Goal: Information Seeking & Learning: Learn about a topic

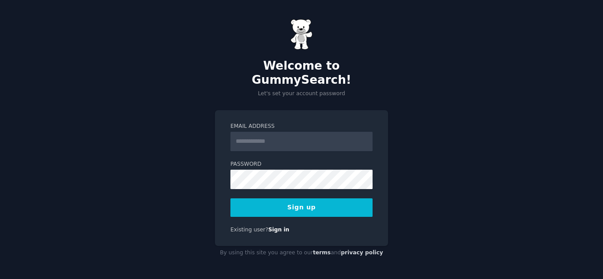
click at [276, 136] on input "Email Address" at bounding box center [301, 141] width 142 height 19
type input "**********"
click at [279, 201] on button "Sign up" at bounding box center [301, 208] width 142 height 19
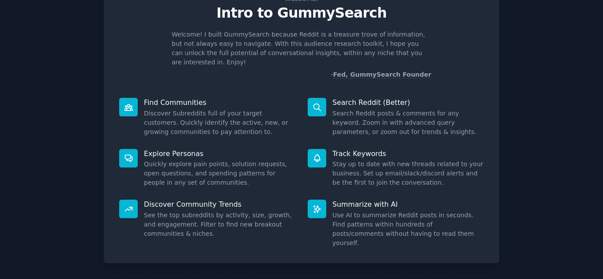
scroll to position [66, 0]
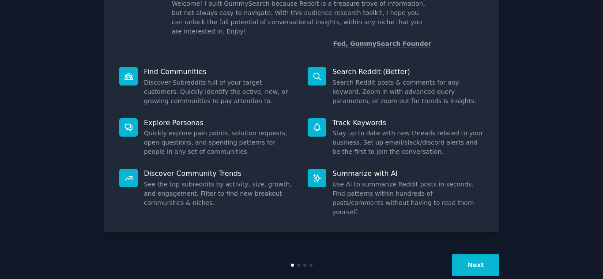
click at [476, 255] on button "Next" at bounding box center [475, 266] width 47 height 22
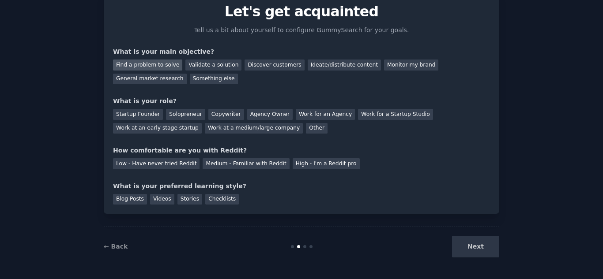
click at [169, 69] on div "Find a problem to solve" at bounding box center [147, 65] width 69 height 11
click at [199, 68] on div "Validate a solution" at bounding box center [213, 65] width 56 height 11
click at [142, 66] on div "Find a problem to solve" at bounding box center [147, 65] width 69 height 11
click at [184, 116] on div "Solopreneur" at bounding box center [185, 114] width 39 height 11
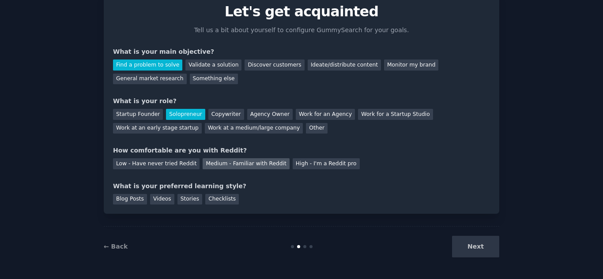
click at [260, 167] on div "Medium - Familiar with Reddit" at bounding box center [246, 163] width 87 height 11
click at [139, 203] on div "Blog Posts" at bounding box center [130, 199] width 34 height 11
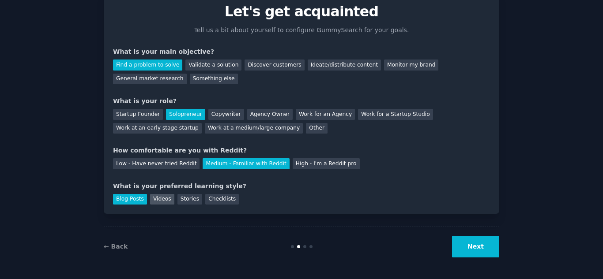
click at [164, 200] on div "Videos" at bounding box center [162, 199] width 24 height 11
click at [130, 200] on div "Blog Posts" at bounding box center [130, 199] width 34 height 11
click at [486, 248] on button "Next" at bounding box center [475, 247] width 47 height 22
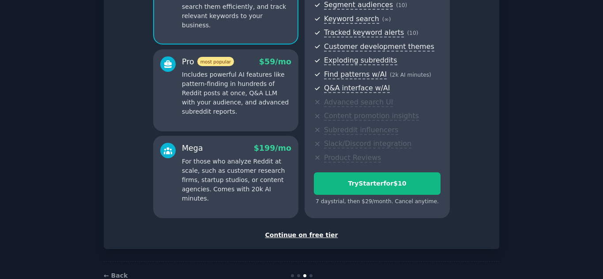
scroll to position [139, 0]
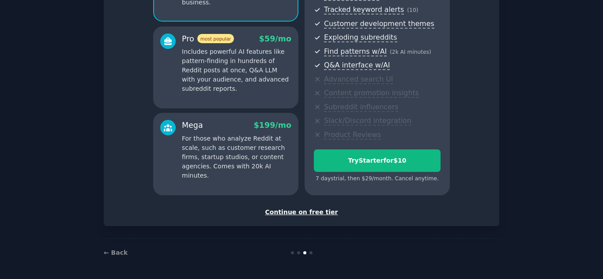
click at [305, 212] on div "Continue on free tier" at bounding box center [301, 212] width 377 height 9
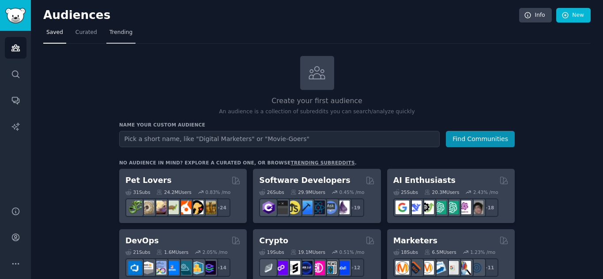
click at [111, 30] on span "Trending" at bounding box center [120, 33] width 23 height 8
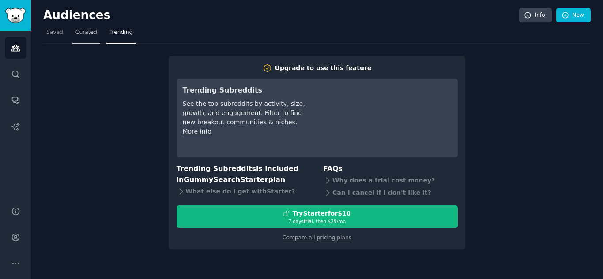
click at [81, 38] on link "Curated" at bounding box center [86, 35] width 28 height 18
